Goal: Task Accomplishment & Management: Contribute content

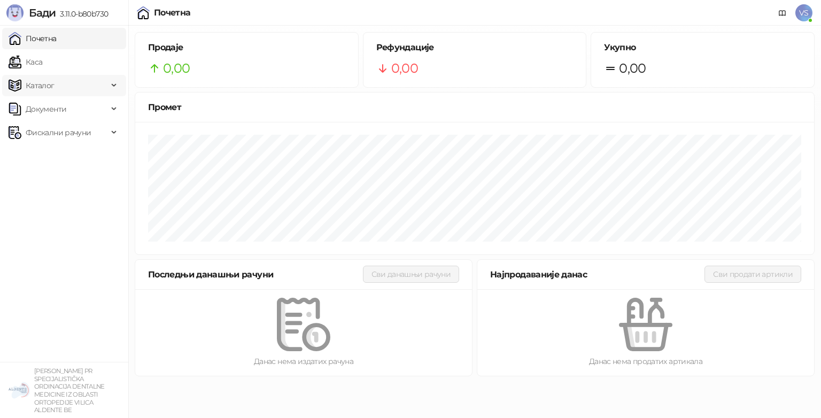
click at [52, 80] on span "Каталог" at bounding box center [40, 85] width 29 height 21
click at [39, 70] on link "Каса" at bounding box center [26, 61] width 34 height 21
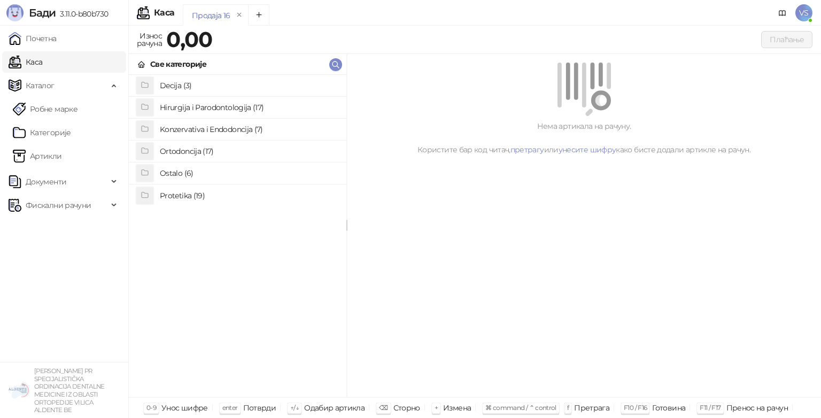
click at [231, 139] on li "Konzervativa i Endodoncija (7)" at bounding box center [238, 130] width 218 height 22
click at [231, 139] on li "KIT Kompozitni ispun tropovrsinski" at bounding box center [238, 130] width 218 height 22
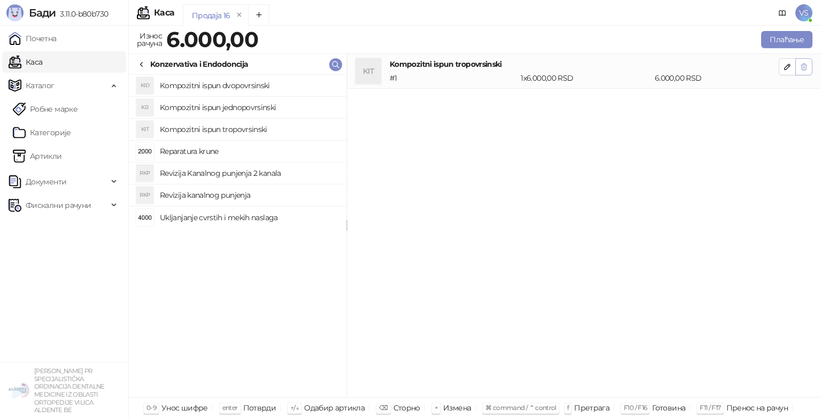
click at [802, 71] on icon "button" at bounding box center [804, 67] width 9 height 9
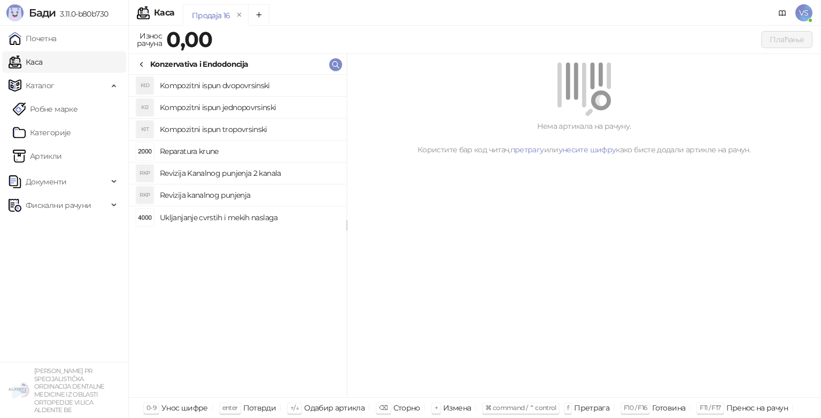
click at [137, 66] on icon at bounding box center [141, 64] width 9 height 9
click at [163, 103] on h4 "Hirurgija i Parodontologija (17)" at bounding box center [249, 107] width 178 height 17
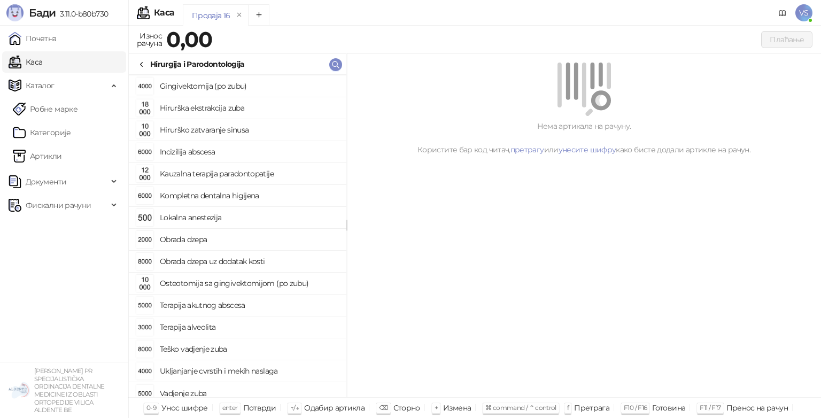
scroll to position [50, 0]
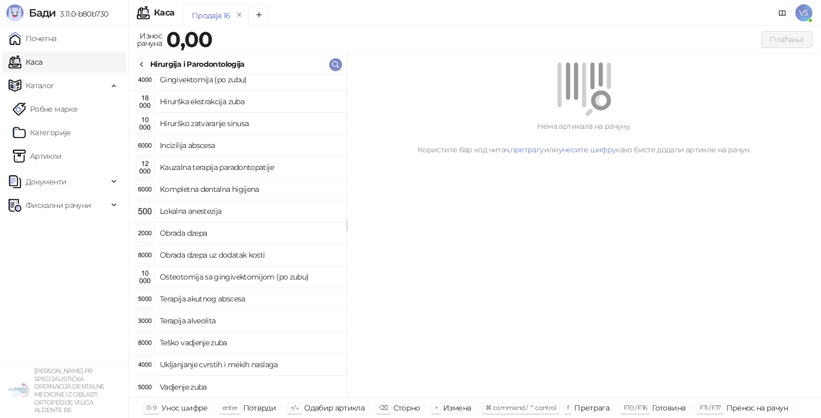
click at [142, 68] on div at bounding box center [141, 64] width 9 height 12
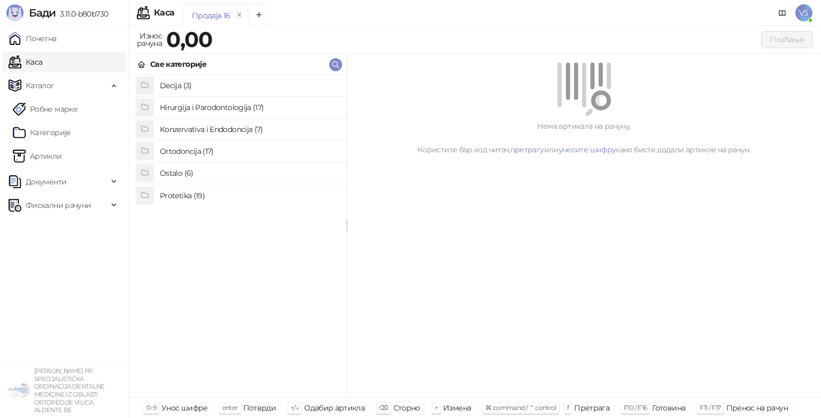
click at [180, 190] on h4 "Protetika (19)" at bounding box center [249, 195] width 178 height 17
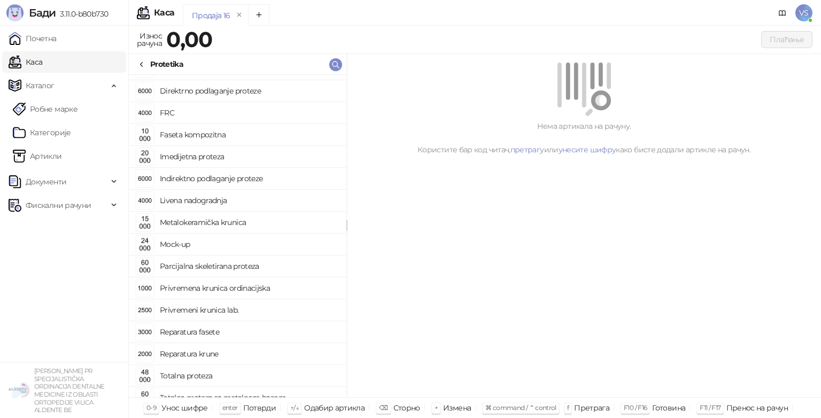
scroll to position [38, 0]
click at [62, 148] on link "Артикли" at bounding box center [37, 155] width 49 height 21
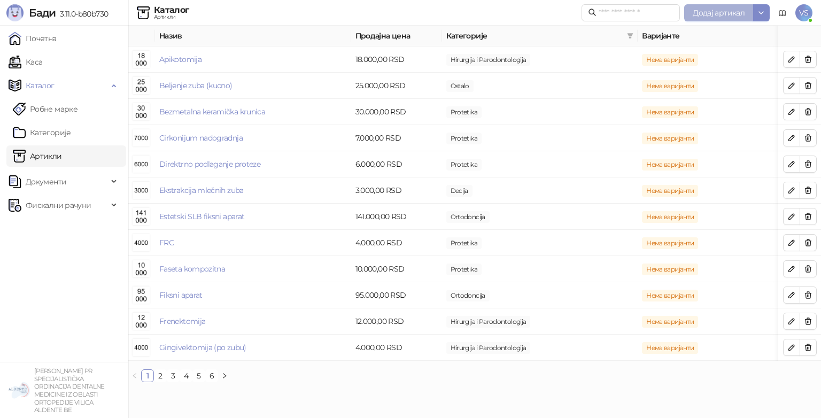
click at [742, 14] on span "Додај артикал" at bounding box center [719, 13] width 52 height 10
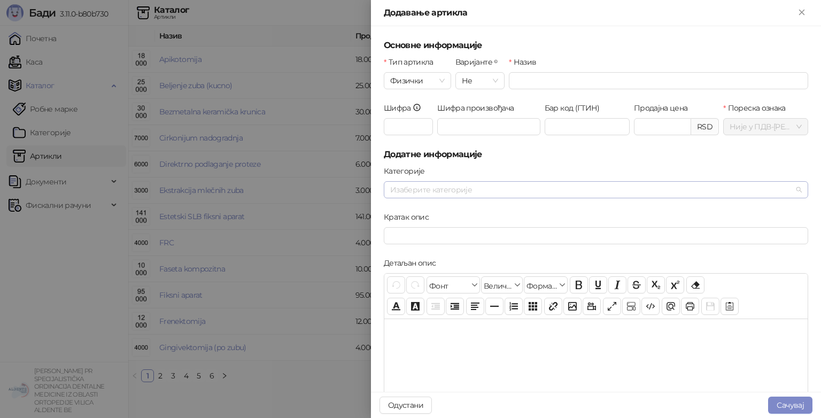
click at [483, 184] on div at bounding box center [590, 189] width 409 height 15
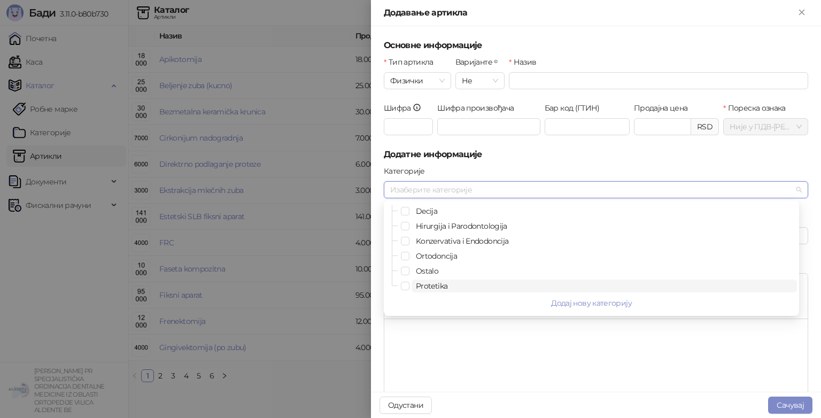
click at [417, 281] on span "Protetika" at bounding box center [432, 286] width 32 height 10
click at [509, 76] on input "Назив" at bounding box center [658, 80] width 299 height 17
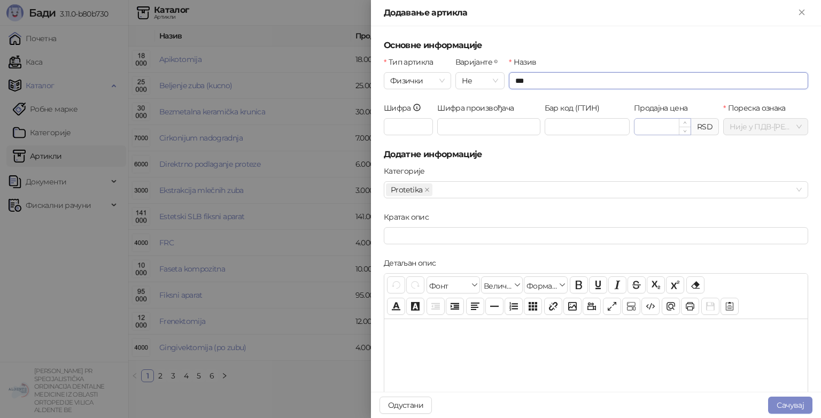
type input "***"
click at [667, 133] on input "Продајна цена" at bounding box center [663, 127] width 56 height 16
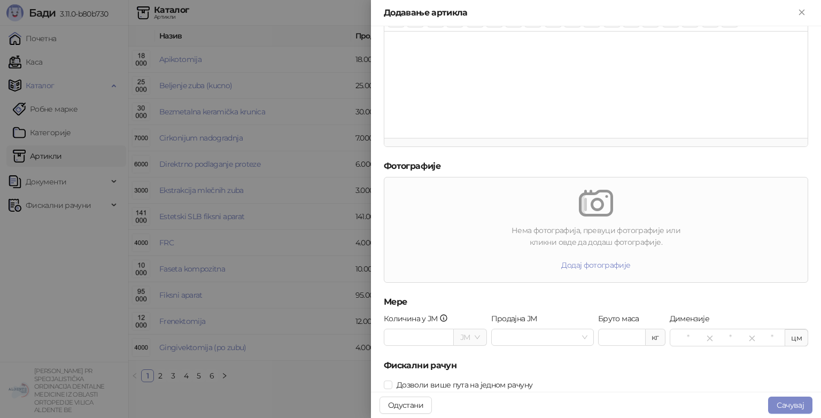
scroll to position [314, 0]
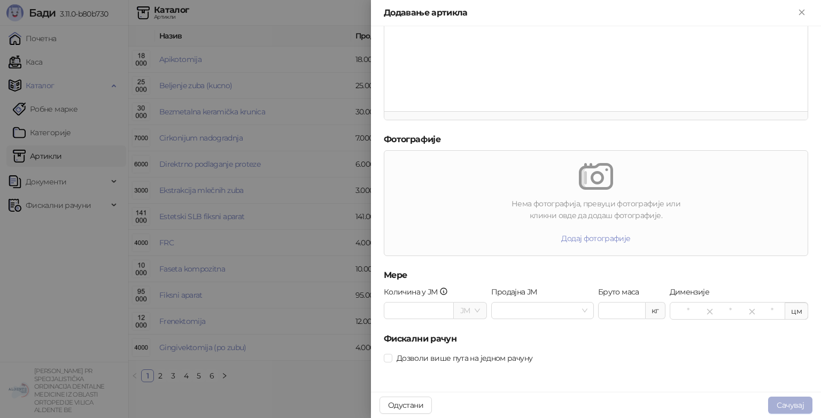
type input "********"
click at [782, 410] on button "Сачувај" at bounding box center [790, 405] width 44 height 17
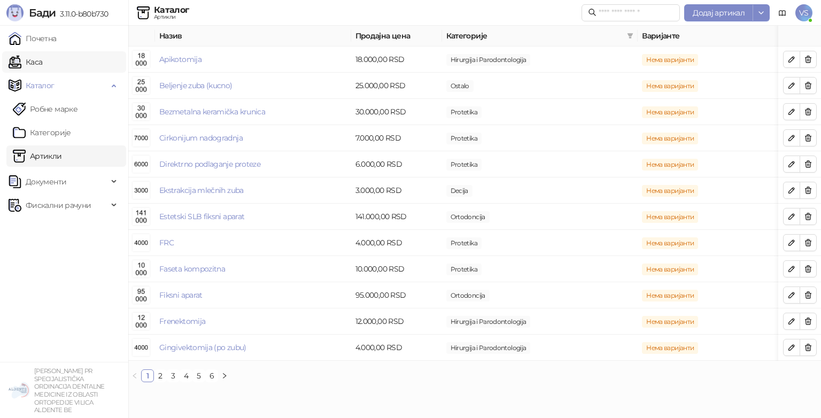
click at [42, 53] on link "Каса" at bounding box center [26, 61] width 34 height 21
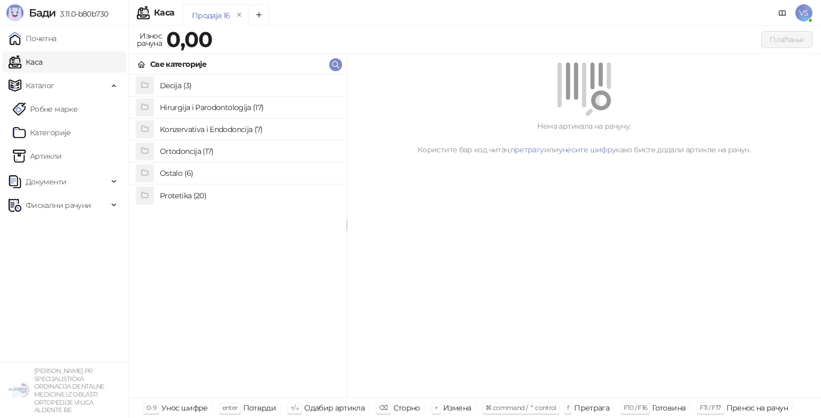
click at [180, 199] on h4 "Protetika (20)" at bounding box center [249, 195] width 178 height 17
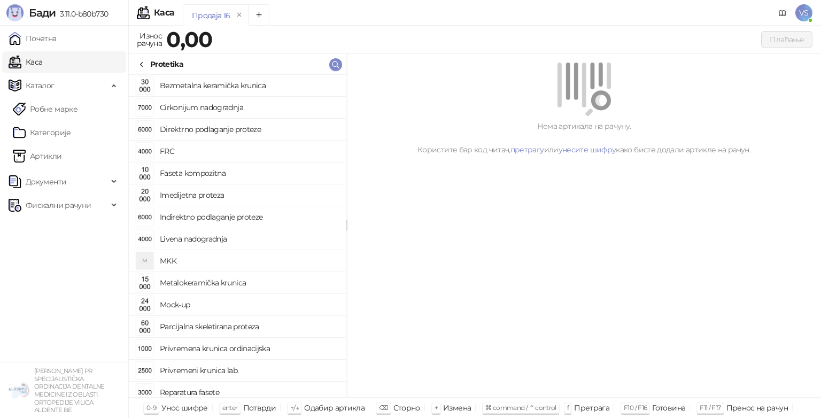
click at [158, 269] on div "M MKK" at bounding box center [237, 260] width 200 height 17
